Goal: Find specific page/section: Find specific page/section

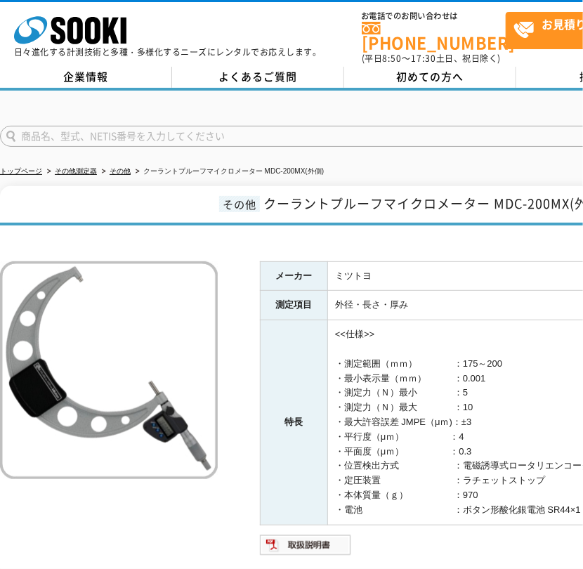
click at [266, 127] on input "text" at bounding box center [320, 136] width 641 height 21
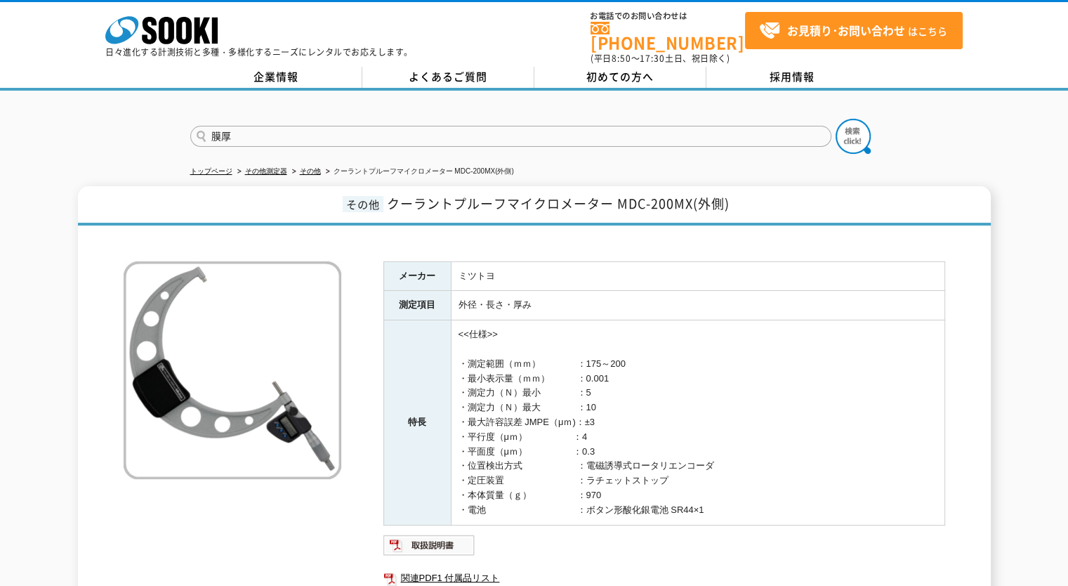
click at [374, 126] on input "膜厚" at bounding box center [510, 136] width 641 height 21
type input "膜厚"
click at [582, 119] on button at bounding box center [853, 136] width 35 height 35
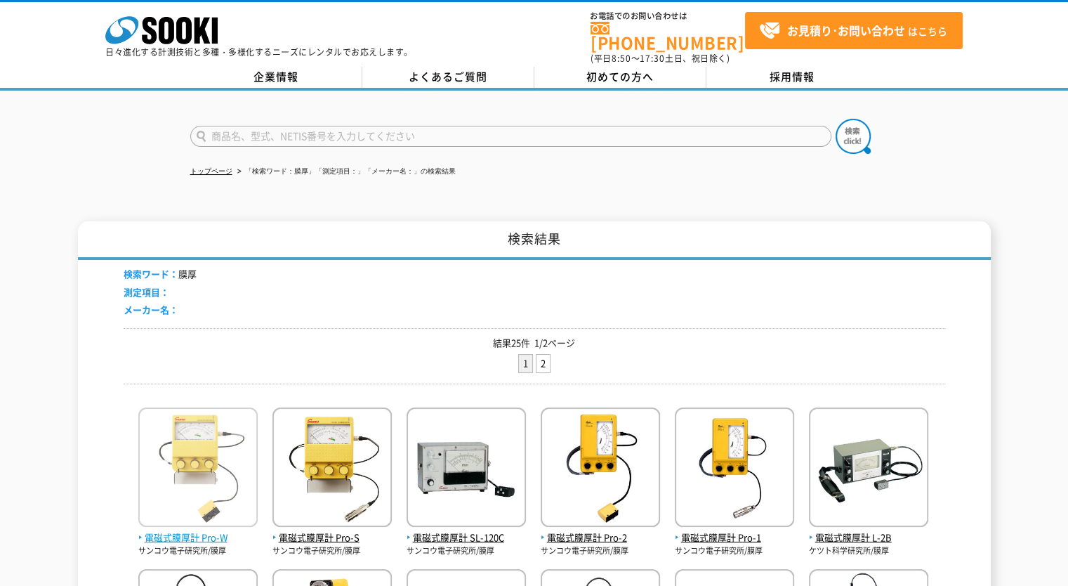
click at [197, 458] on img at bounding box center [197, 468] width 119 height 123
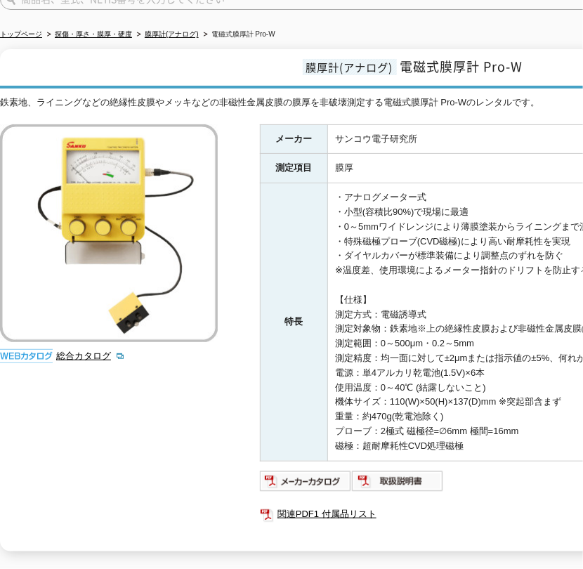
scroll to position [140, 0]
